Goal: Find specific page/section: Find specific page/section

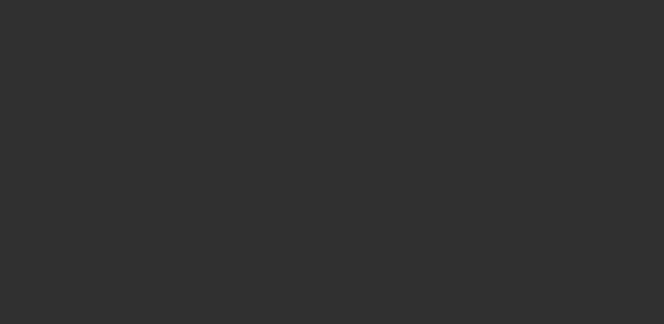
select select "10"
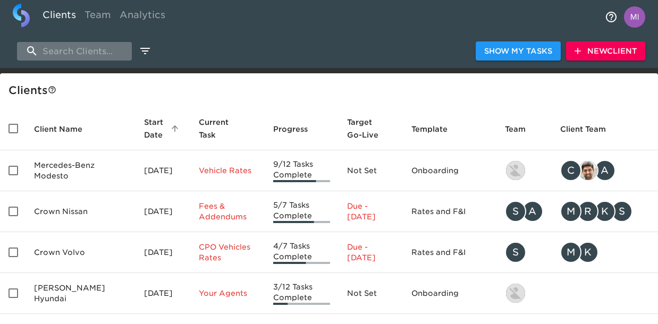
click at [78, 49] on input "search" at bounding box center [74, 51] width 115 height 19
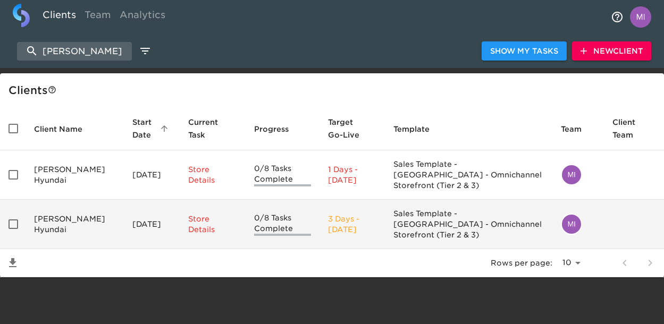
type input "[PERSON_NAME]"
